Goal: Information Seeking & Learning: Learn about a topic

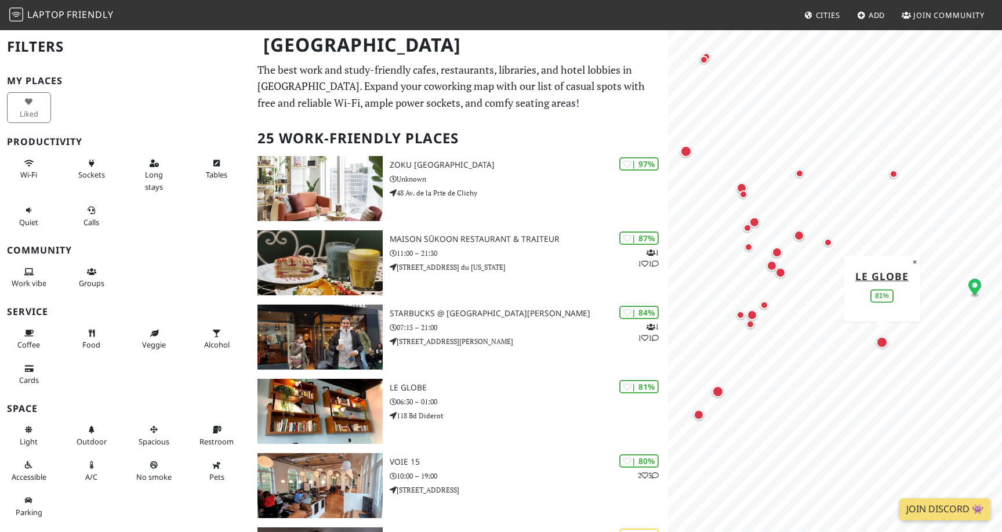
click at [884, 345] on div "Map marker" at bounding box center [883, 342] width 12 height 12
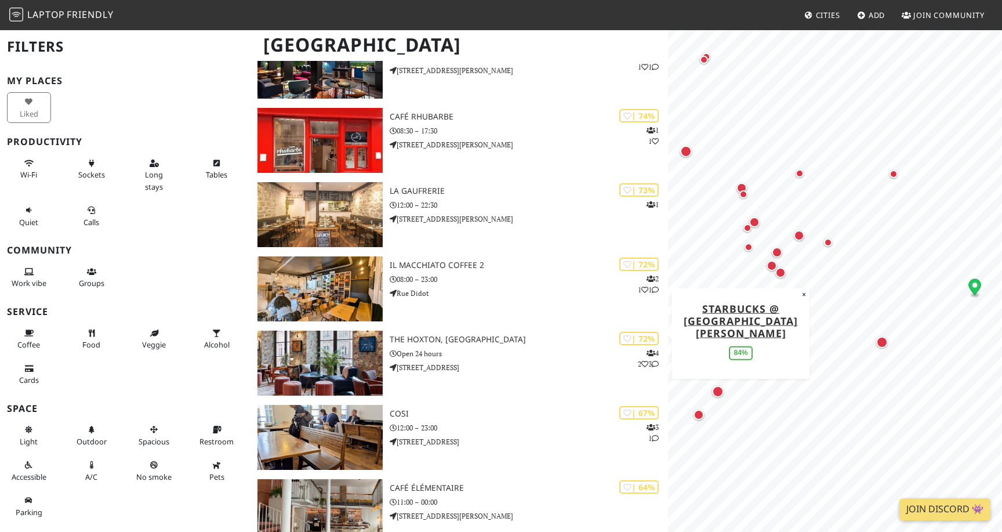
scroll to position [502, 0]
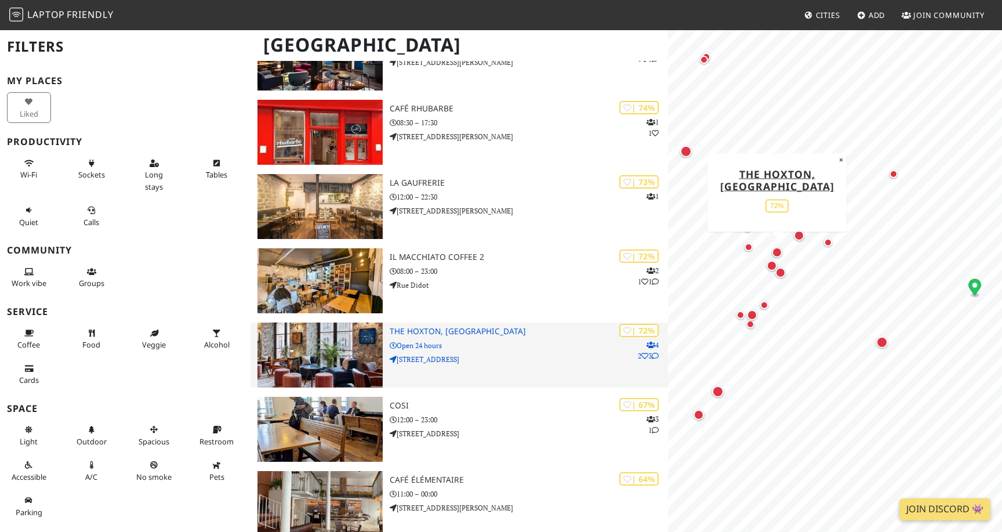
click at [444, 349] on div "| 72% 4 2 3 The Hoxton, Paris Open 24 hours 30-32 Rue du Sentier" at bounding box center [529, 355] width 278 height 65
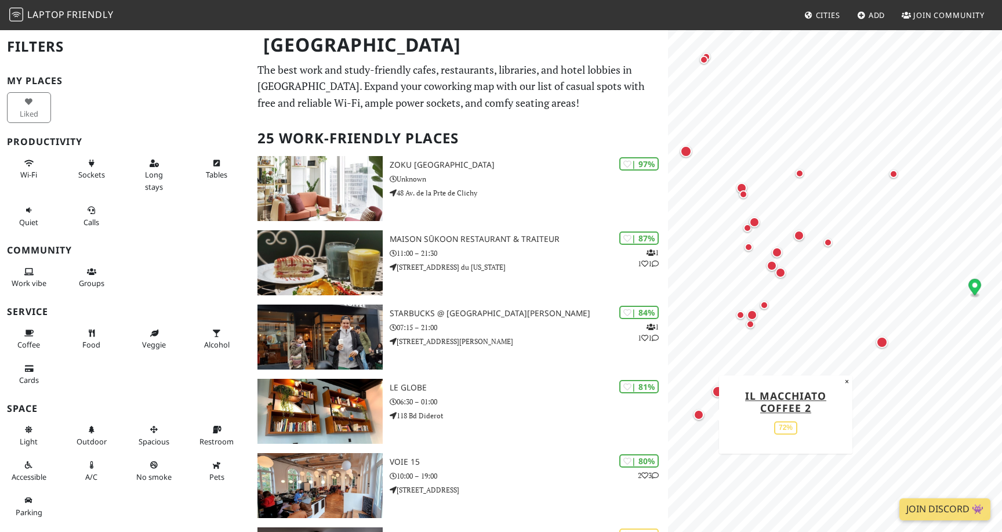
scroll to position [0, 0]
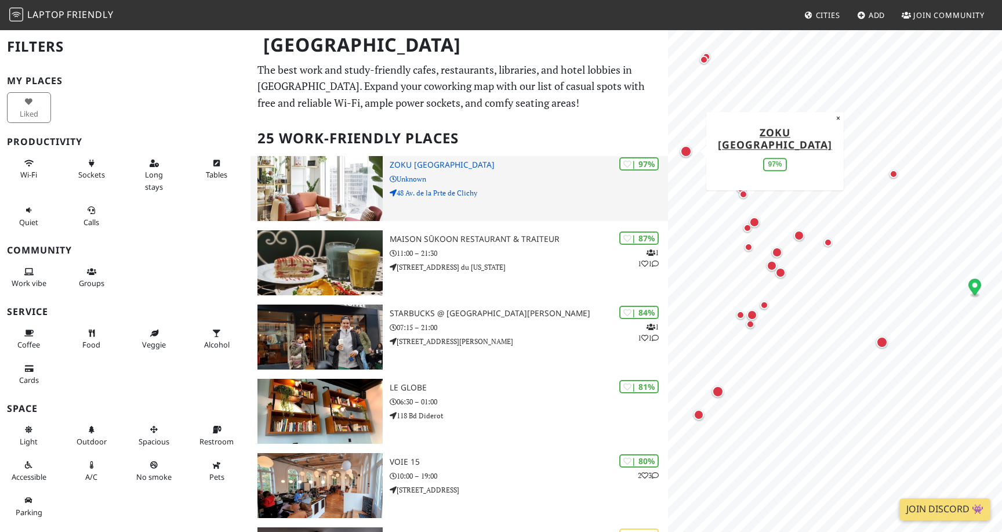
click at [481, 160] on h3 "Zoku Paris" at bounding box center [529, 165] width 278 height 10
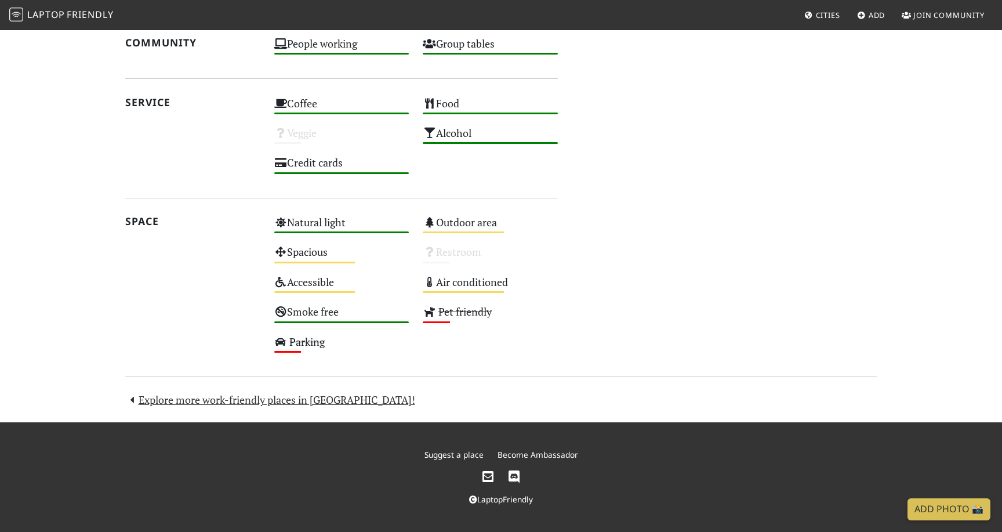
scroll to position [890, 0]
